Goal: Information Seeking & Learning: Find specific fact

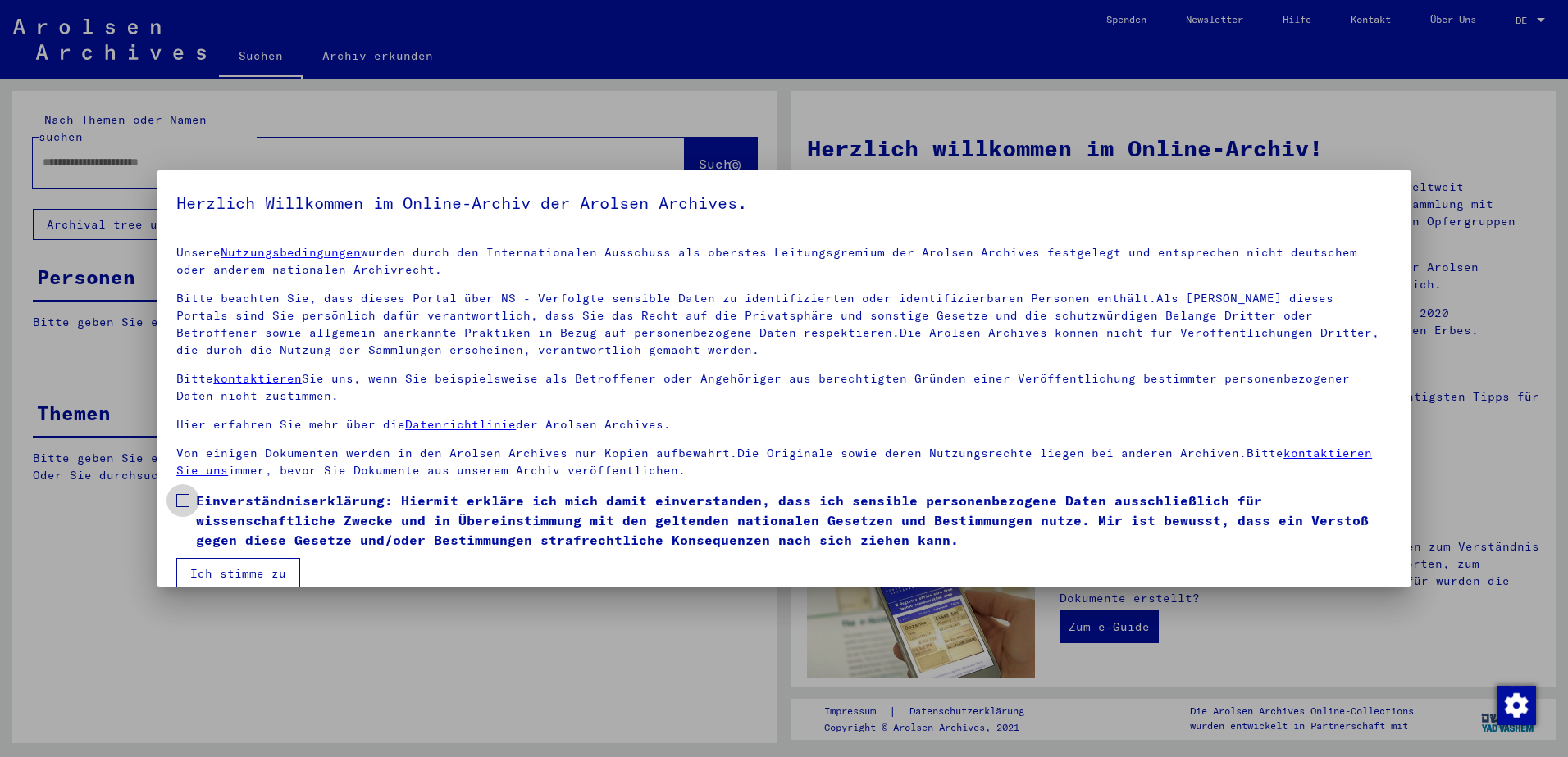
click at [181, 494] on span at bounding box center [183, 500] width 13 height 13
click at [228, 573] on button "Ich stimme zu" at bounding box center [239, 574] width 124 height 31
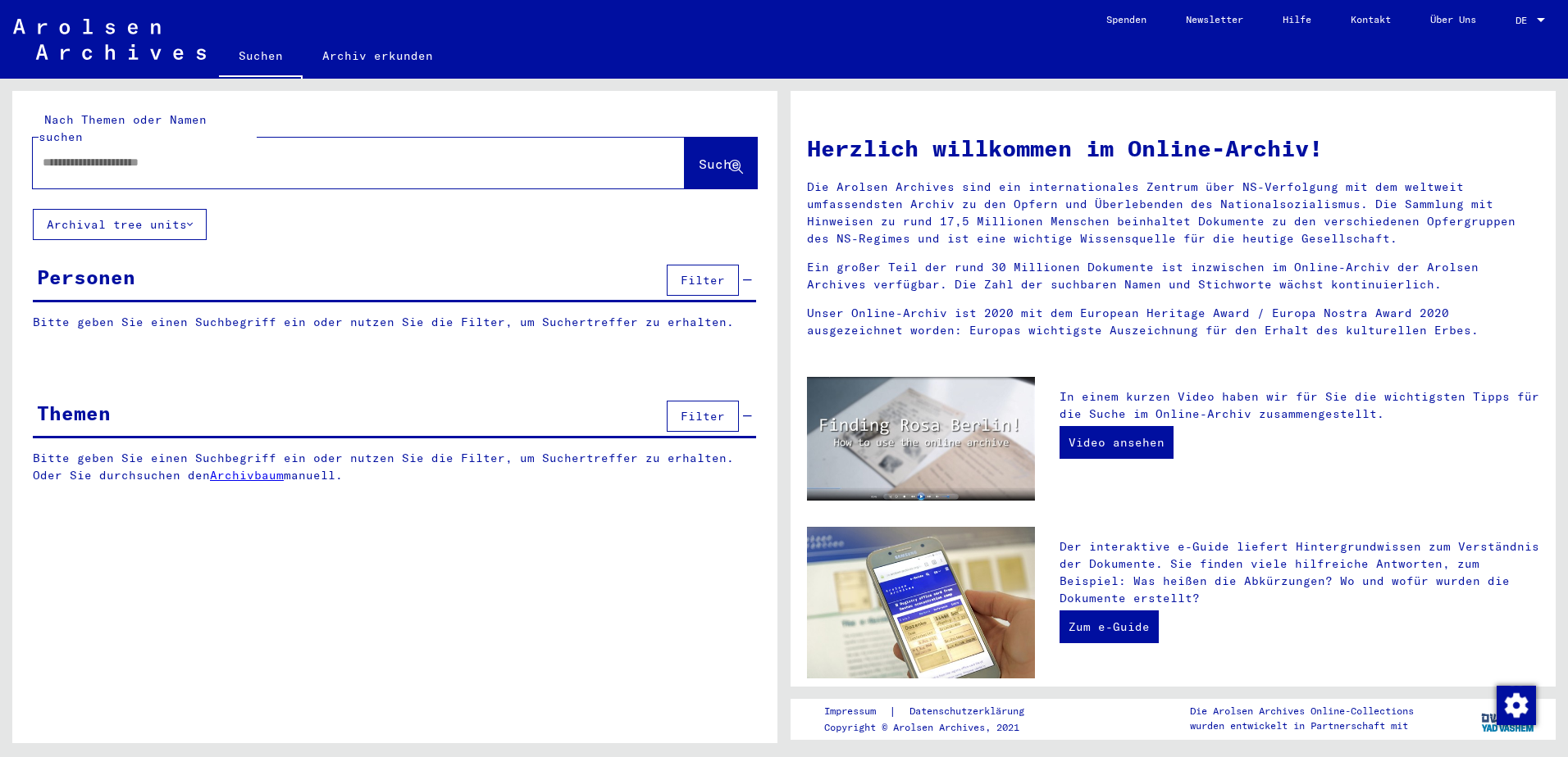
click at [81, 154] on input "text" at bounding box center [339, 163] width 593 height 17
click at [97, 399] on div "Themen" at bounding box center [73, 413] width 73 height 30
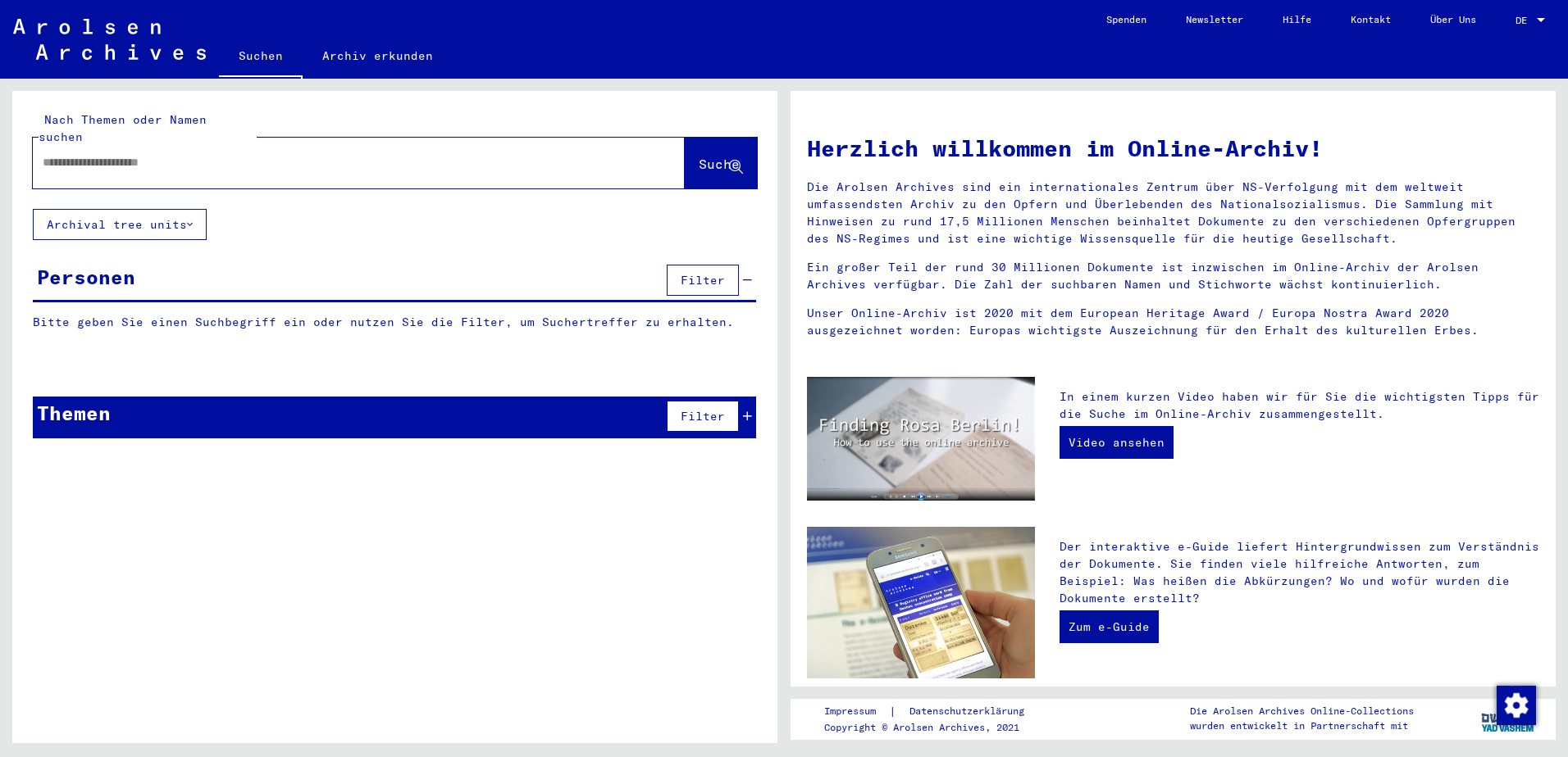
click at [59, 154] on input "text" at bounding box center [339, 163] width 593 height 17
type input "**********"
click at [704, 156] on span "Suche" at bounding box center [719, 163] width 41 height 17
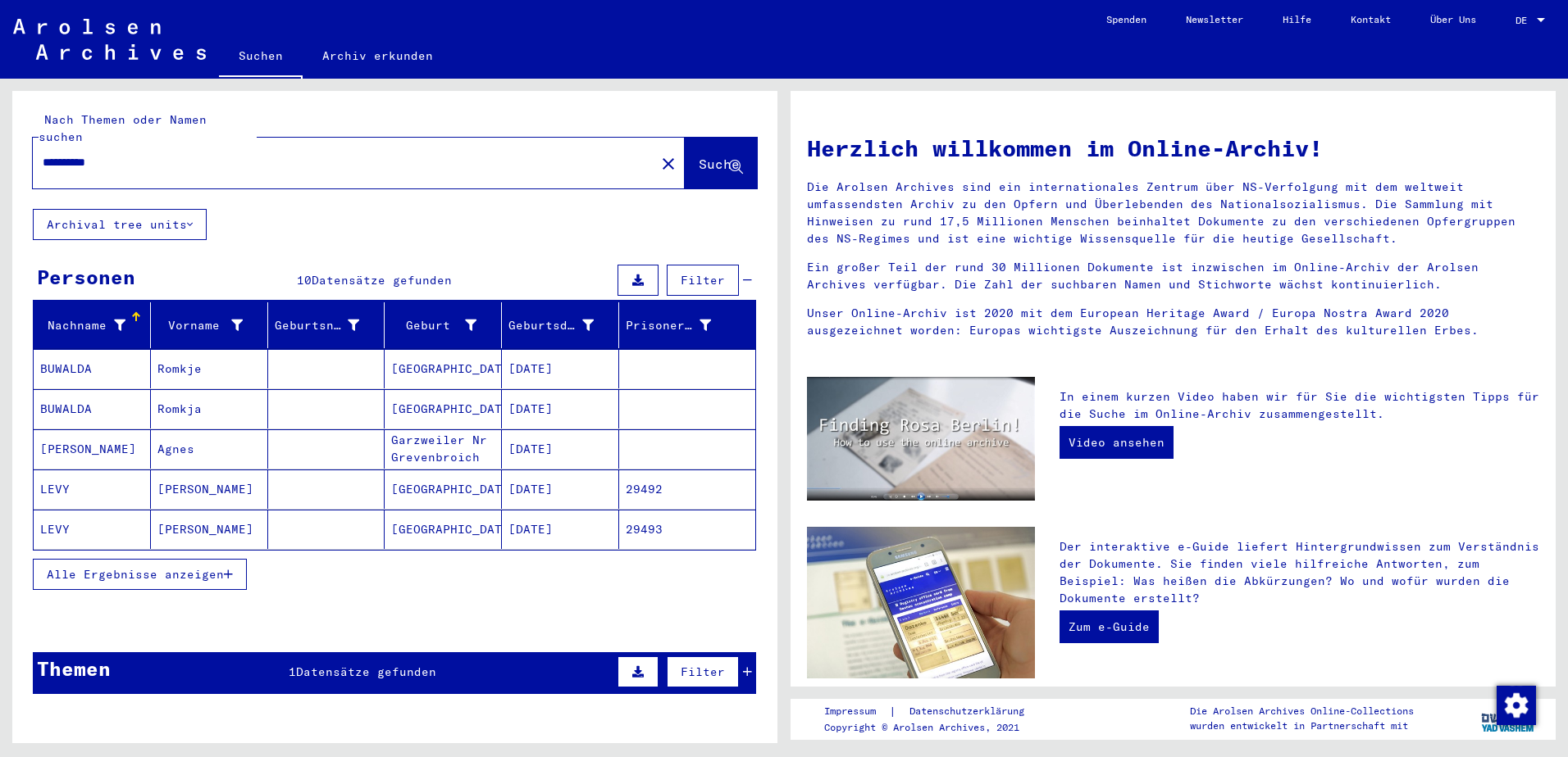
click at [138, 567] on span "Alle Ergebnisse anzeigen" at bounding box center [135, 574] width 178 height 15
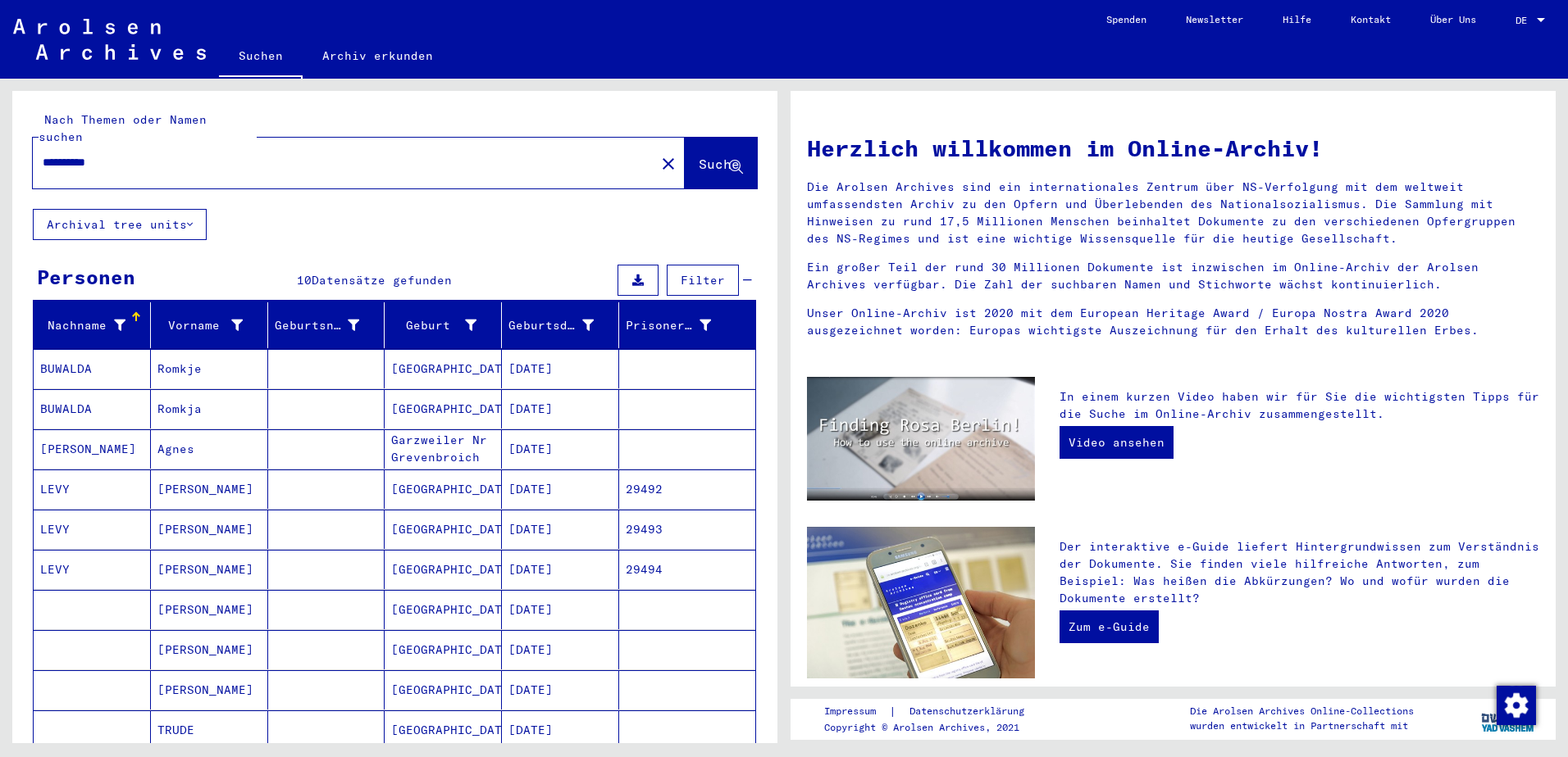
scroll to position [322, 0]
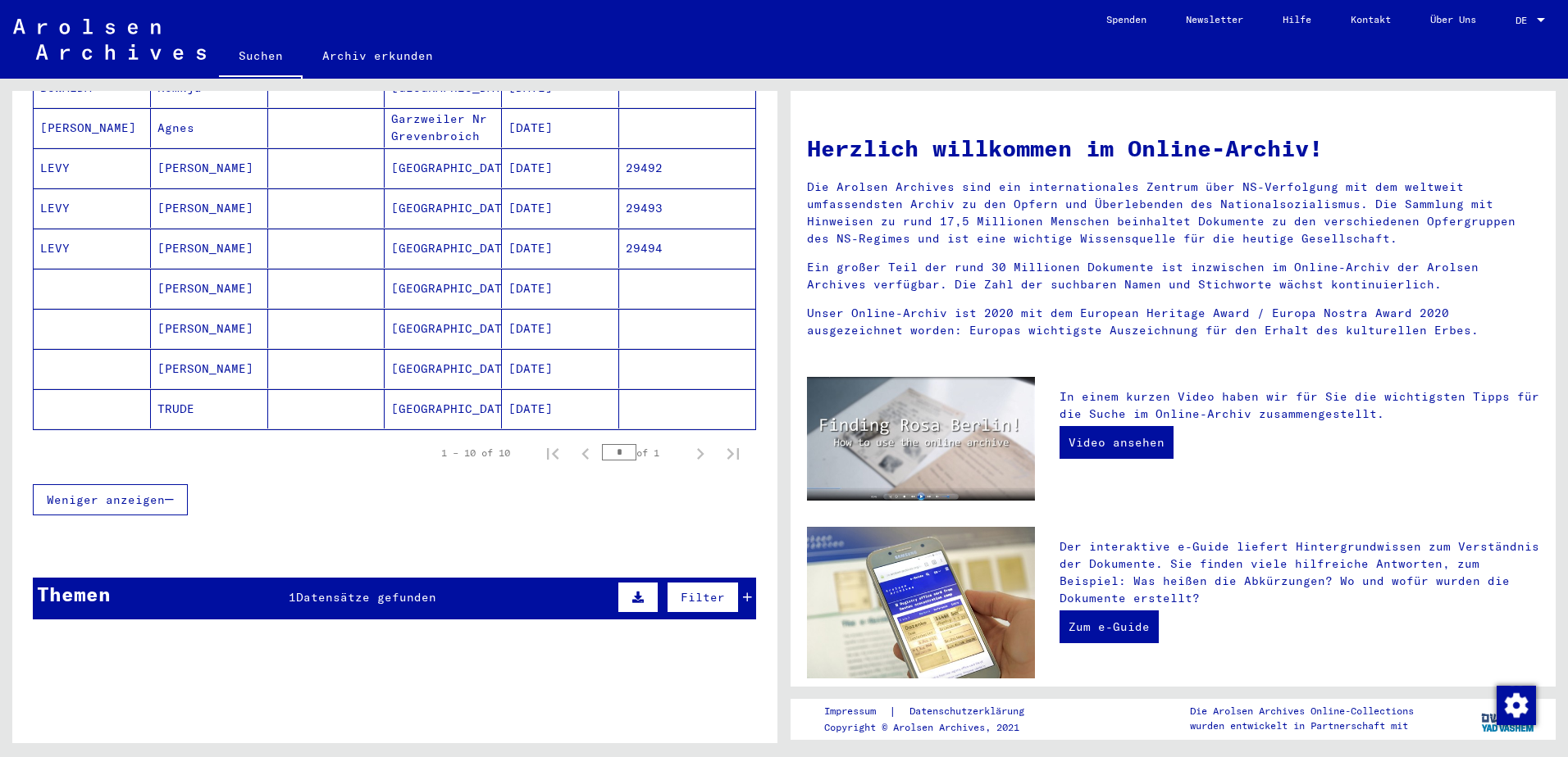
click at [341, 590] on span "Datensätze gefunden" at bounding box center [366, 597] width 140 height 15
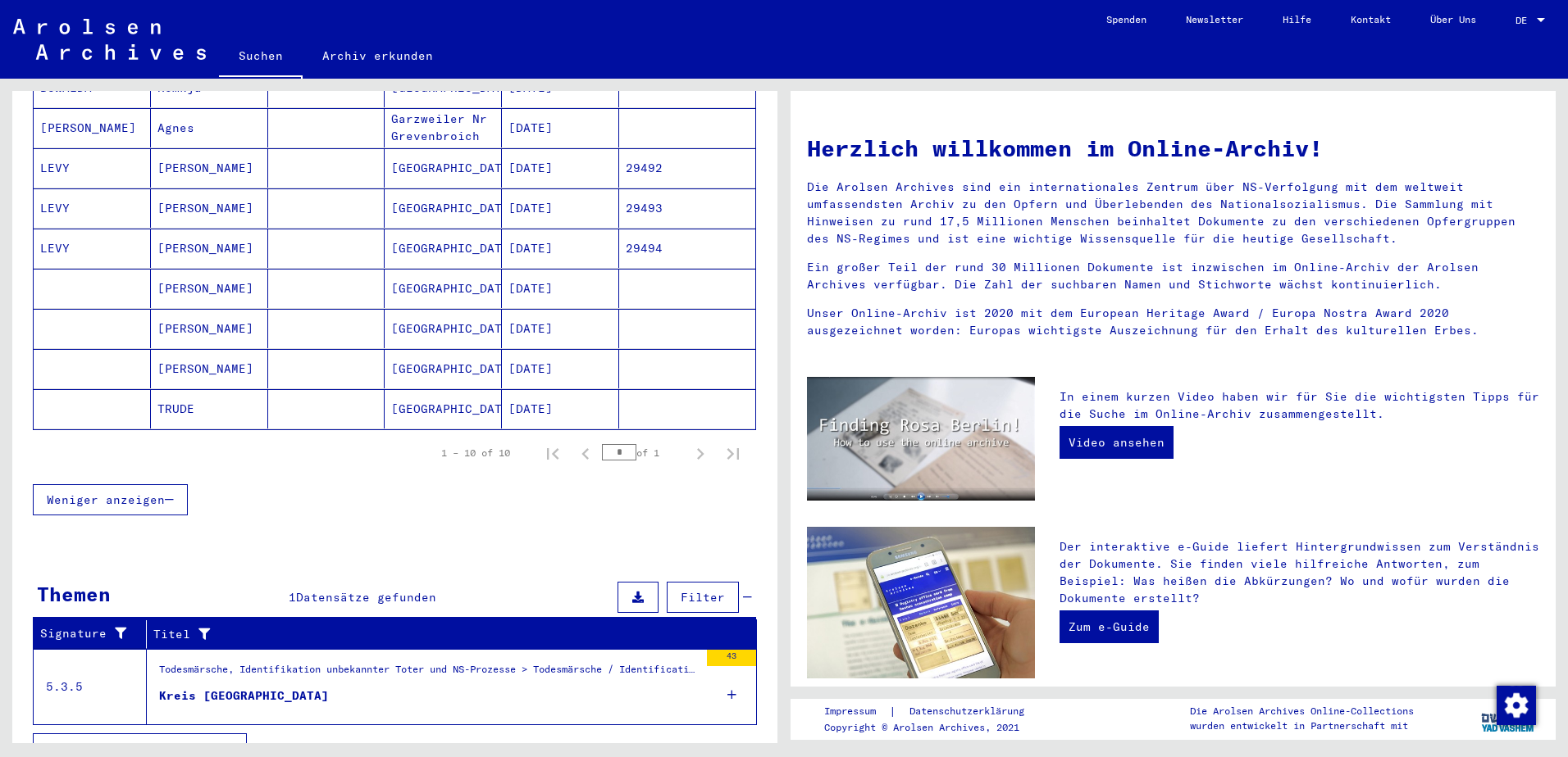
click at [277, 688] on div "Kreis [GEOGRAPHIC_DATA]" at bounding box center [244, 697] width 170 height 17
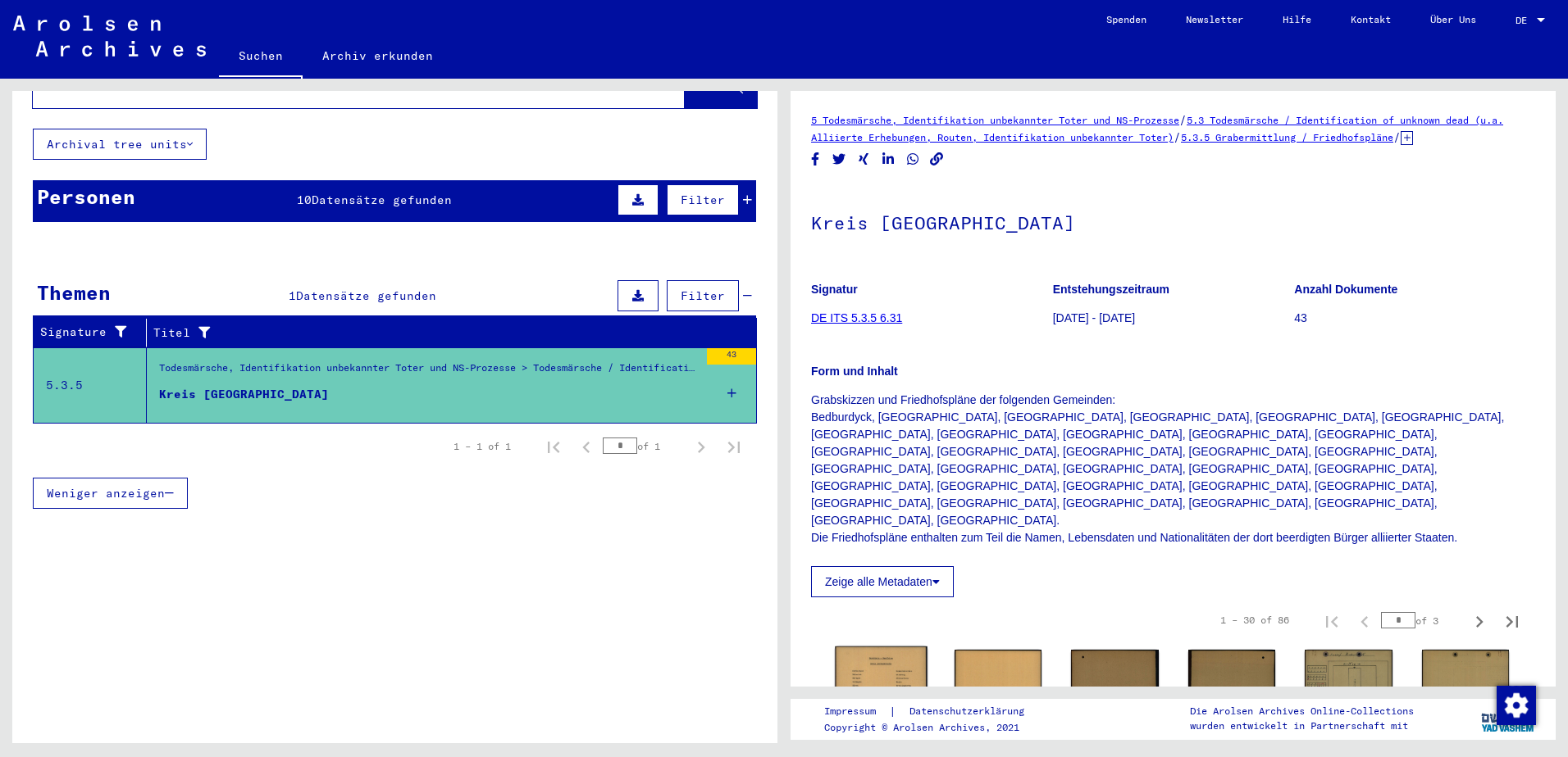
scroll to position [355, 0]
